Goal: Information Seeking & Learning: Learn about a topic

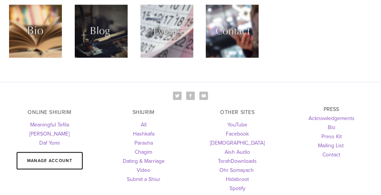
scroll to position [3043, 0]
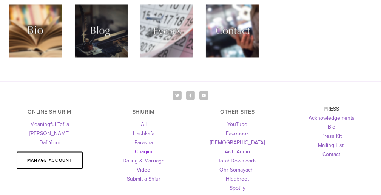
click at [146, 147] on link "Chagim" at bounding box center [143, 151] width 17 height 8
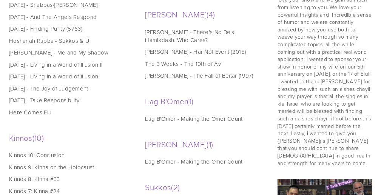
scroll to position [527, 0]
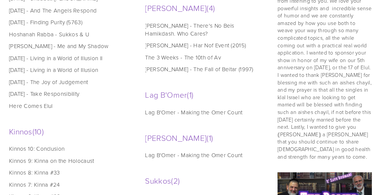
click at [79, 74] on link "Rosh Hashanah - Living in a World of Illusion" at bounding box center [65, 70] width 112 height 8
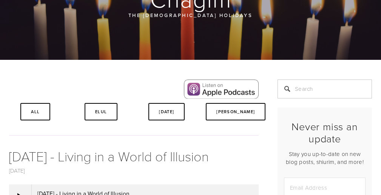
scroll to position [101, 0]
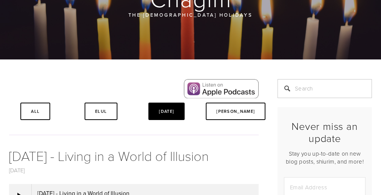
click at [164, 110] on link "Rosh Hashanah" at bounding box center [167, 110] width 36 height 17
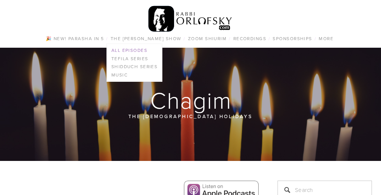
click at [136, 48] on link "All Episodes" at bounding box center [135, 50] width 56 height 8
